Goal: Find specific page/section: Find specific page/section

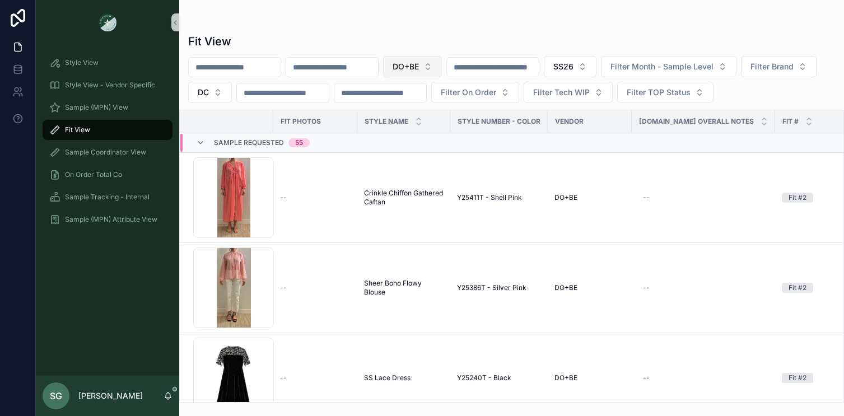
click at [419, 69] on span "DO+BE" at bounding box center [406, 66] width 26 height 11
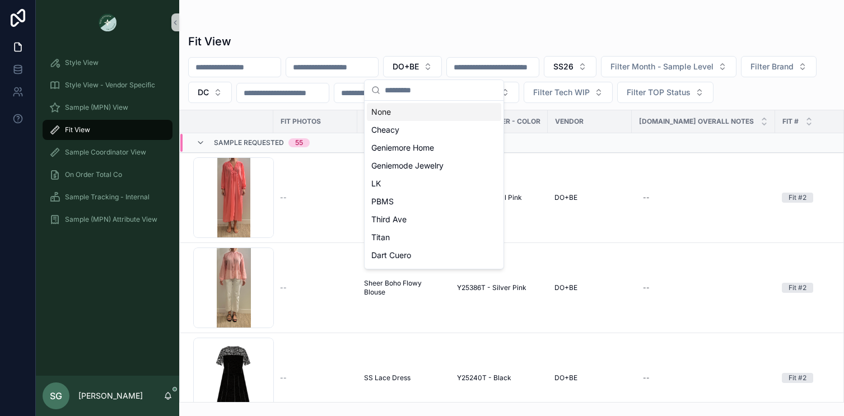
click at [397, 113] on div "None" at bounding box center [434, 112] width 134 height 18
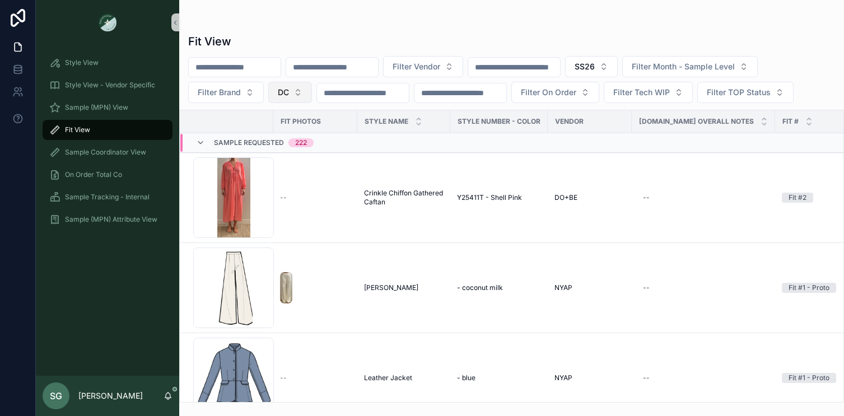
click at [298, 94] on button "DC" at bounding box center [290, 92] width 44 height 21
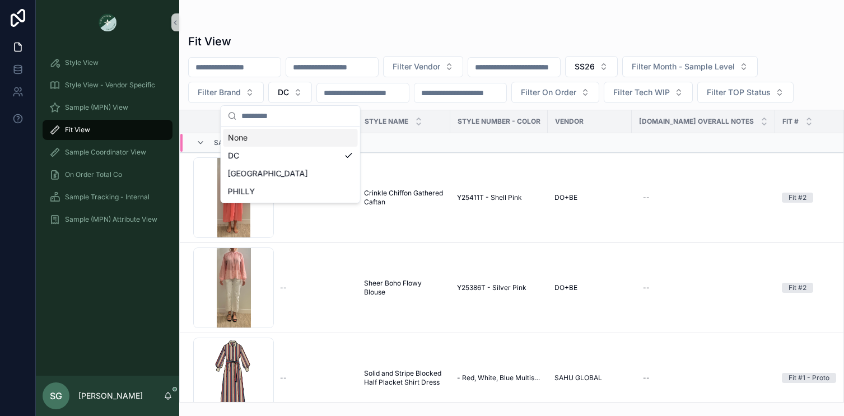
click at [262, 138] on div "None" at bounding box center [290, 138] width 134 height 18
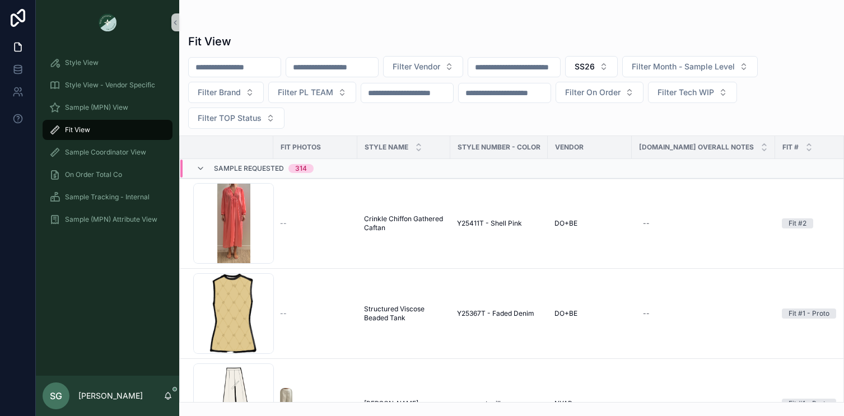
click at [330, 69] on input "scrollable content" at bounding box center [332, 67] width 92 height 16
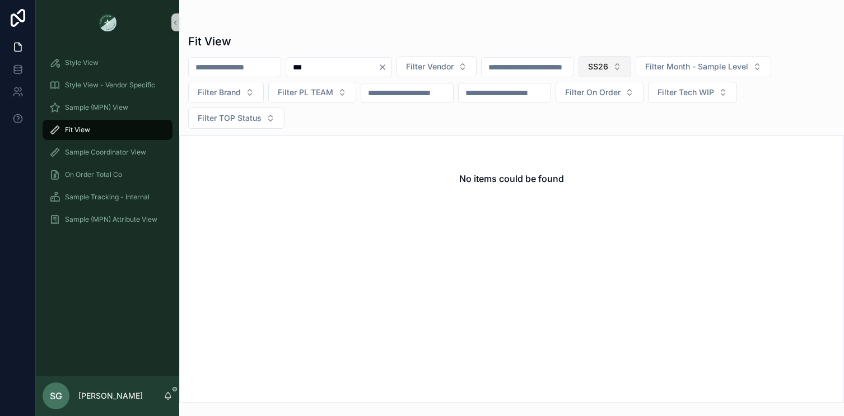
type input "***"
click at [631, 64] on button "SS26" at bounding box center [604, 66] width 53 height 21
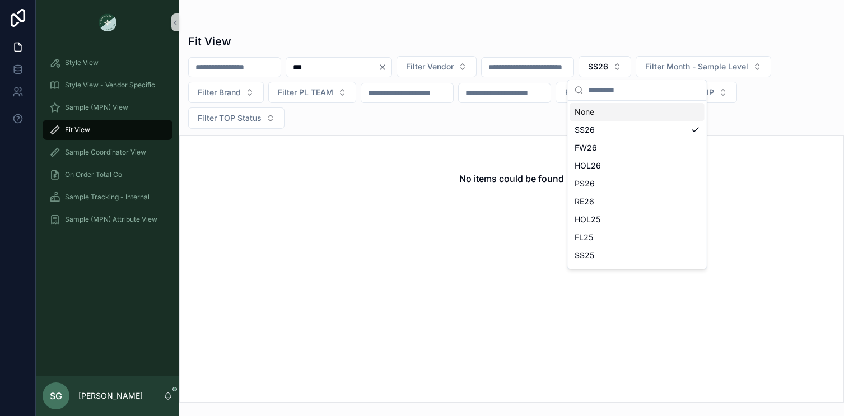
click at [605, 110] on div "None" at bounding box center [637, 112] width 134 height 18
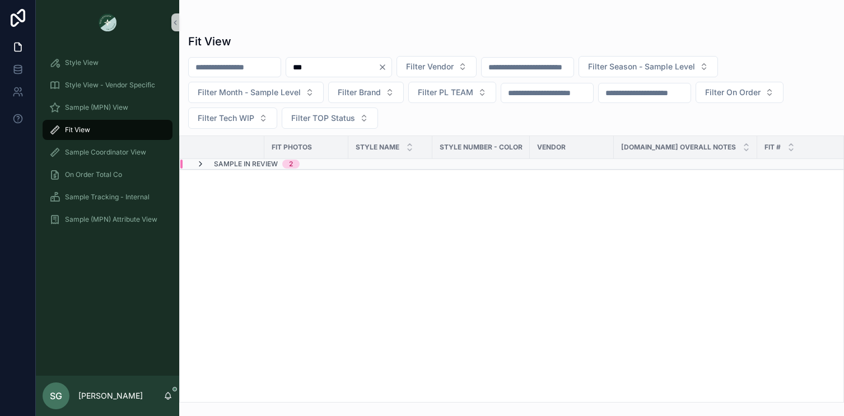
click at [200, 164] on icon "scrollable content" at bounding box center [200, 164] width 9 height 9
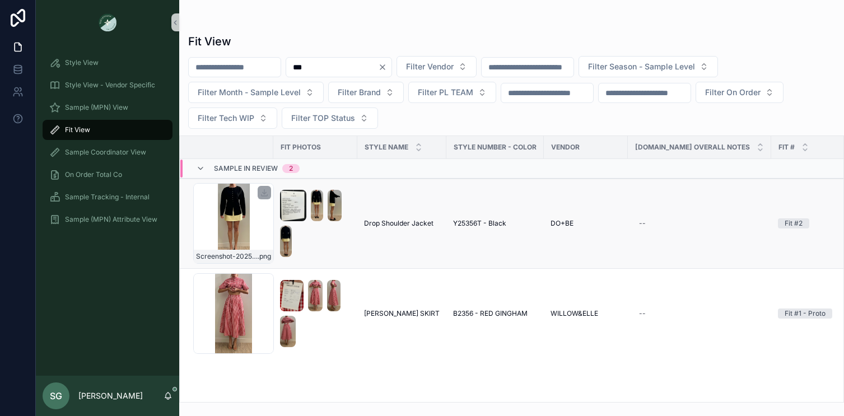
click at [229, 210] on div "Screenshot-2025-08-28-at-2.52.53-PM .png" at bounding box center [233, 223] width 81 height 81
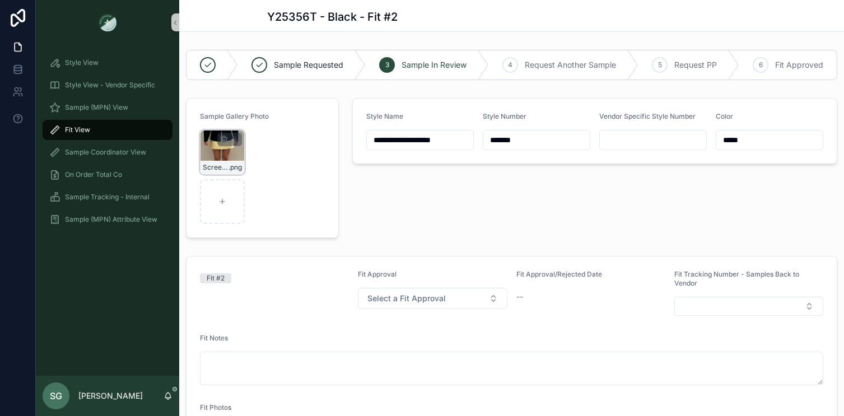
click at [217, 156] on div "Screenshot-2025-08-28-at-2.52.53-PM .png" at bounding box center [222, 152] width 45 height 45
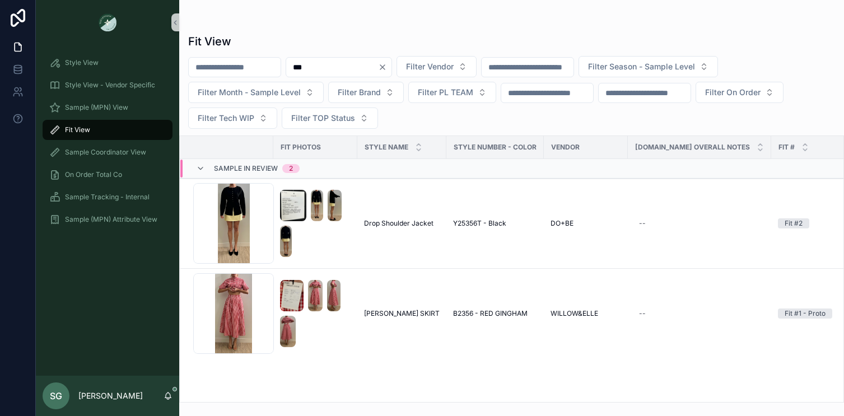
click at [387, 71] on icon "Clear" at bounding box center [382, 67] width 9 height 9
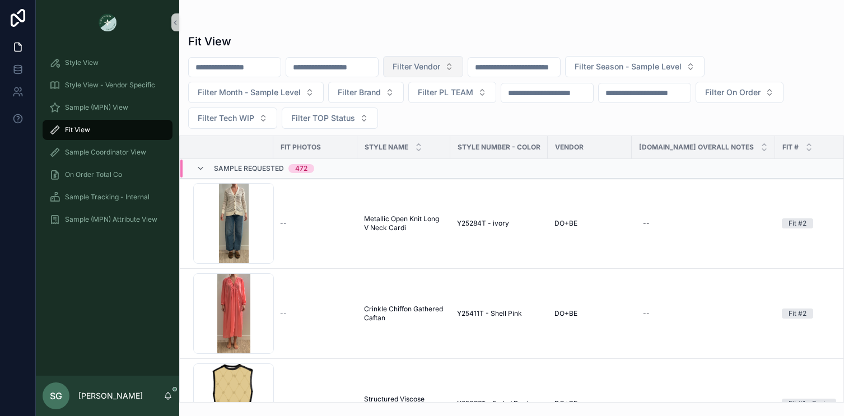
click at [463, 62] on button "Filter Vendor" at bounding box center [423, 66] width 80 height 21
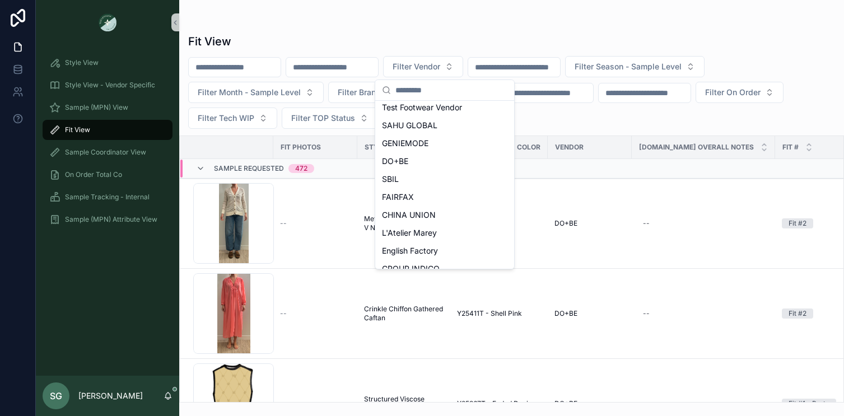
scroll to position [499, 0]
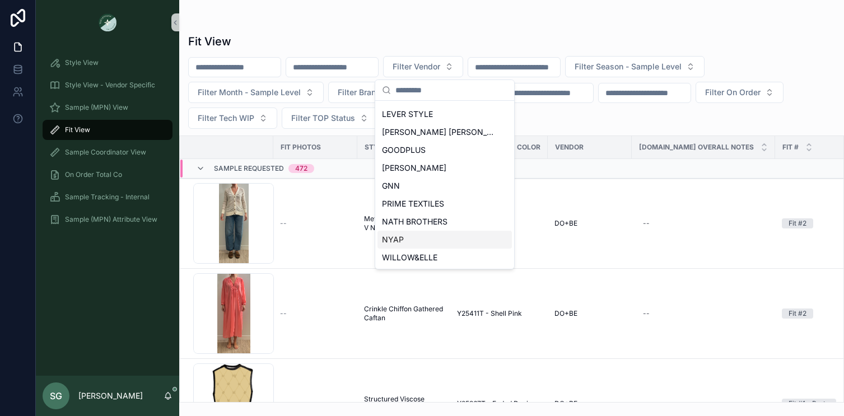
click at [404, 240] on div "NYAP" at bounding box center [444, 240] width 134 height 18
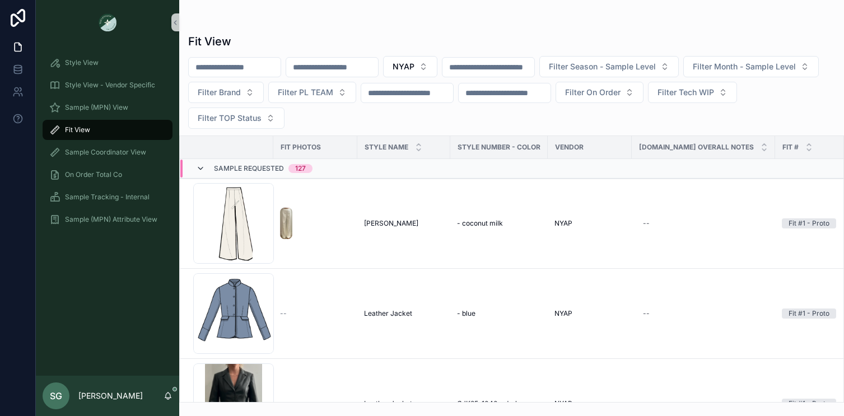
click at [202, 170] on icon "scrollable content" at bounding box center [200, 168] width 9 height 9
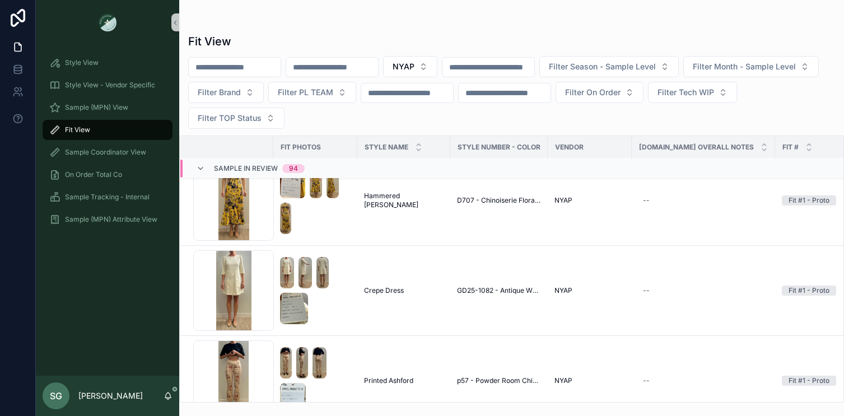
scroll to position [1757, 0]
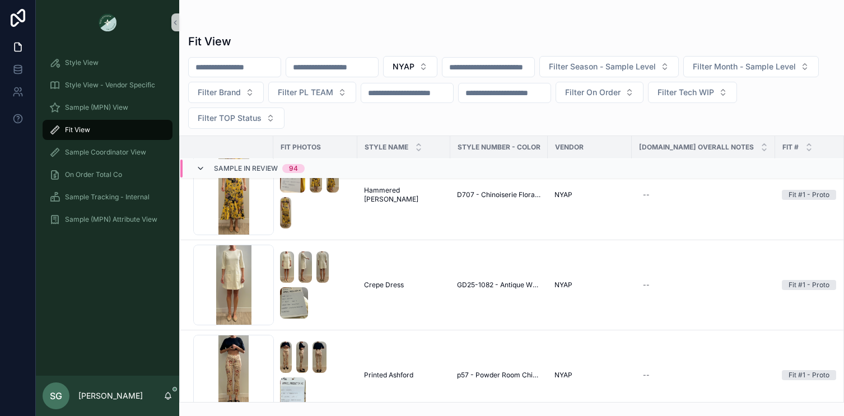
click at [203, 166] on icon "scrollable content" at bounding box center [200, 168] width 9 height 9
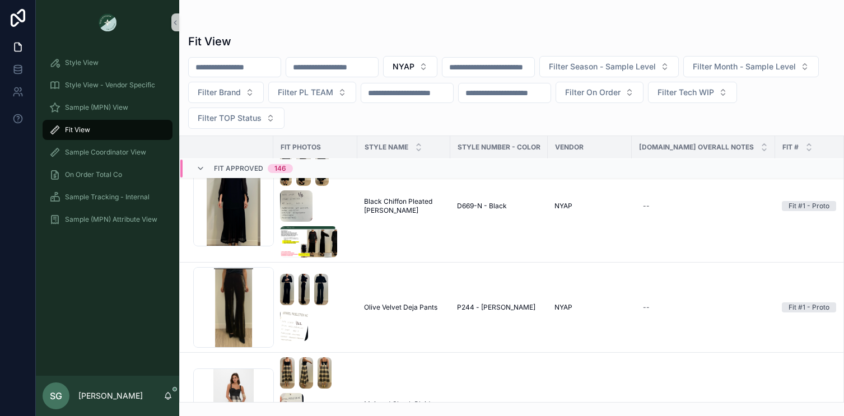
scroll to position [1780, 0]
